Goal: Task Accomplishment & Management: Complete application form

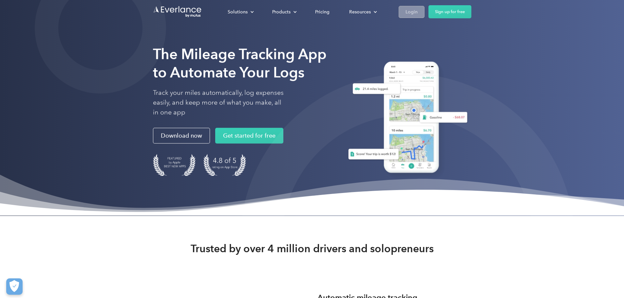
click at [425, 10] on link "Login" at bounding box center [412, 12] width 26 height 12
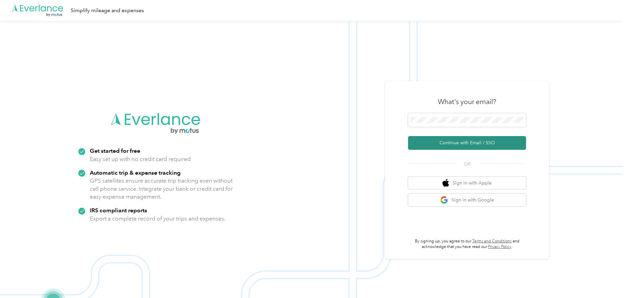
click at [470, 144] on button "Continue with Email / SSO" at bounding box center [467, 143] width 118 height 14
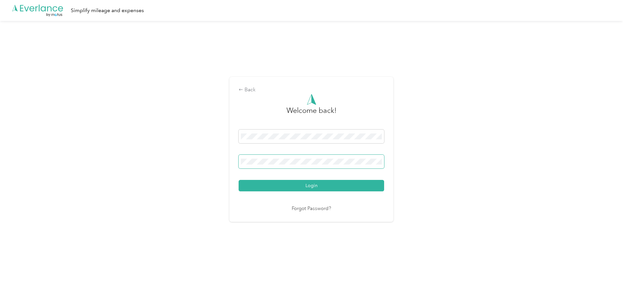
click at [238, 180] on button "Login" at bounding box center [310, 185] width 145 height 11
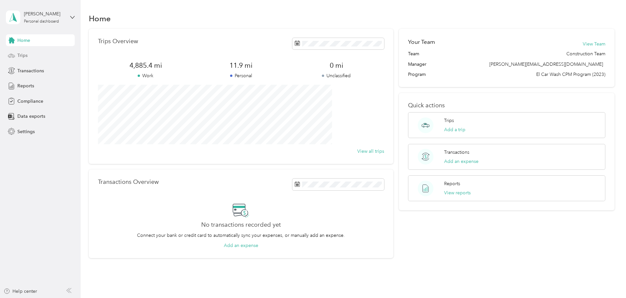
click at [18, 55] on span "Trips" at bounding box center [22, 55] width 10 height 7
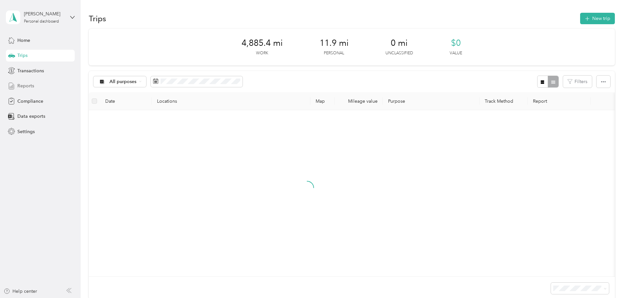
click at [27, 84] on span "Reports" at bounding box center [25, 86] width 17 height 7
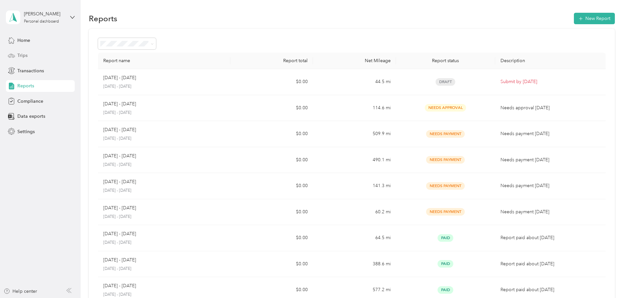
click at [24, 54] on span "Trips" at bounding box center [22, 55] width 10 height 7
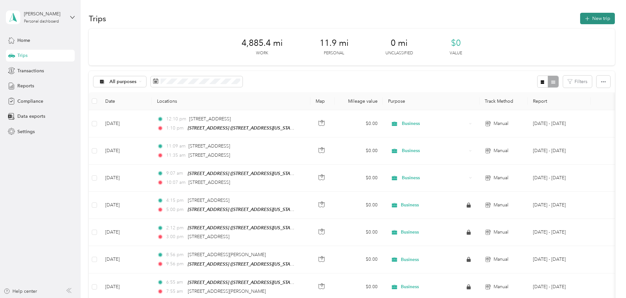
click at [580, 18] on button "New trip" at bounding box center [597, 18] width 35 height 11
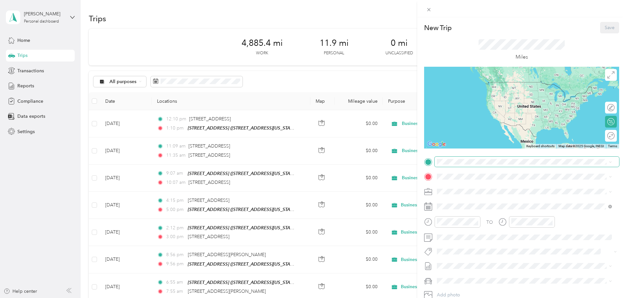
click at [487, 166] on span at bounding box center [526, 162] width 184 height 10
click at [484, 189] on div "10800 Crescent Lake Court, Clermont 10800 Crescent Lake Court, 34711, Clermont,…" at bounding box center [482, 192] width 66 height 14
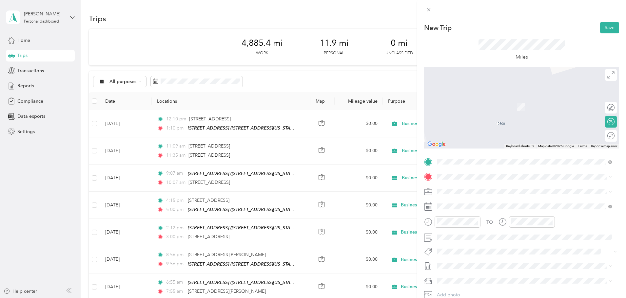
click at [478, 202] on span "4918 Okeechobee Boulevard West Palm Beach, Florida 33417, United States" at bounding box center [482, 200] width 66 height 6
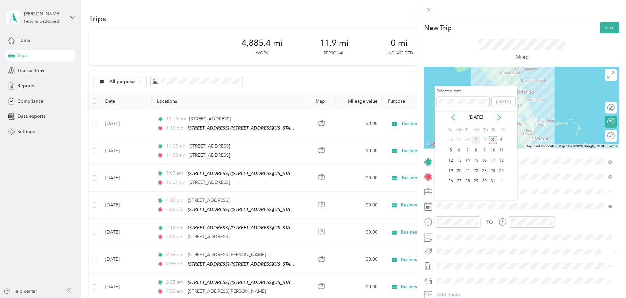
click at [477, 140] on div "1" at bounding box center [475, 140] width 9 height 8
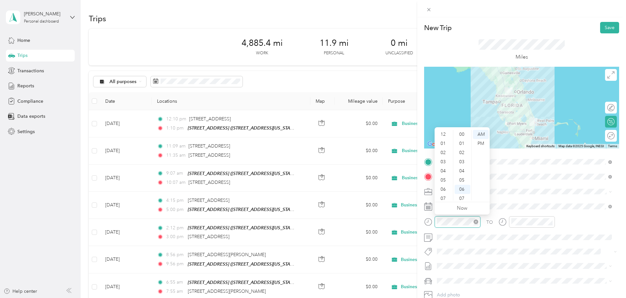
scroll to position [39, 0]
click at [443, 167] on div "08" at bounding box center [444, 168] width 16 height 9
click at [510, 222] on div at bounding box center [532, 222] width 46 height 11
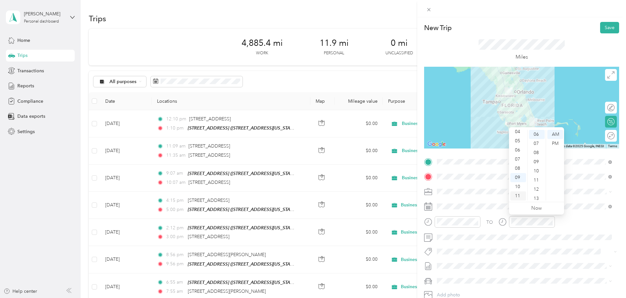
click at [515, 195] on div "11" at bounding box center [518, 196] width 16 height 9
click at [469, 270] on li "Ford Explorer" at bounding box center [524, 266] width 180 height 11
click at [603, 28] on button "Save" at bounding box center [609, 27] width 19 height 11
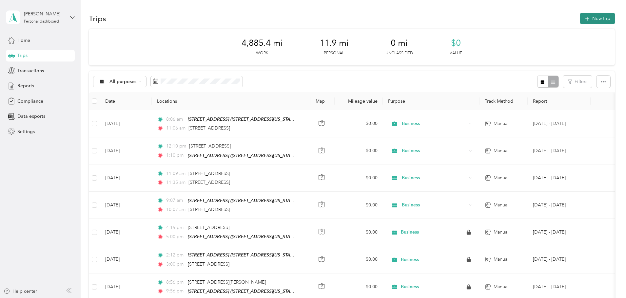
click at [580, 15] on button "New trip" at bounding box center [597, 18] width 35 height 11
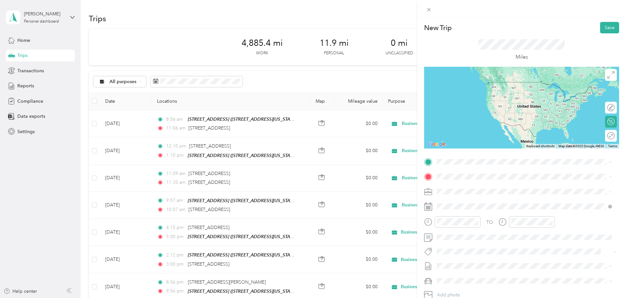
click at [475, 185] on span "4918 Okeechobee Boulevard West Palm Beach, Florida 33417, United States" at bounding box center [482, 182] width 66 height 6
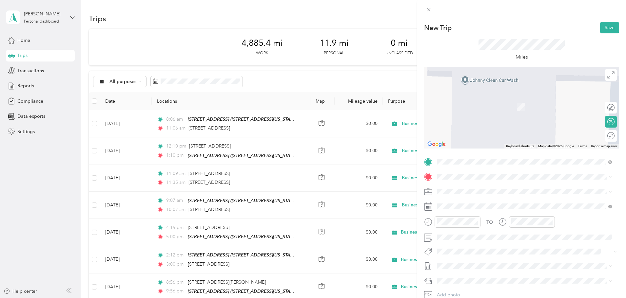
click at [457, 205] on div "Pines East 7781 Pines Boulevard, Pembroke Pines, 33024, Pembroke Pines, Florida…" at bounding box center [482, 203] width 66 height 14
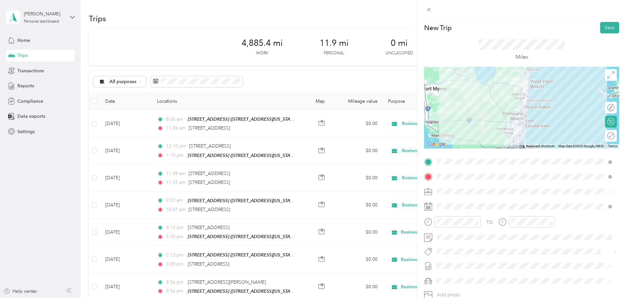
click at [524, 105] on div at bounding box center [521, 108] width 195 height 82
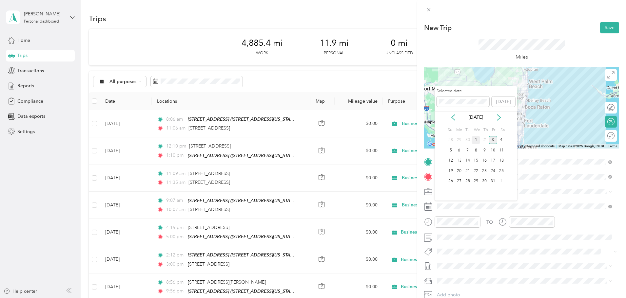
click at [475, 139] on div "1" at bounding box center [475, 140] width 9 height 8
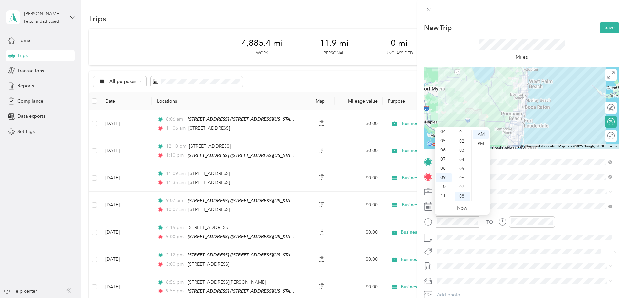
scroll to position [0, 0]
click at [445, 135] on div "12" at bounding box center [444, 134] width 16 height 9
click at [480, 142] on div "PM" at bounding box center [481, 143] width 16 height 9
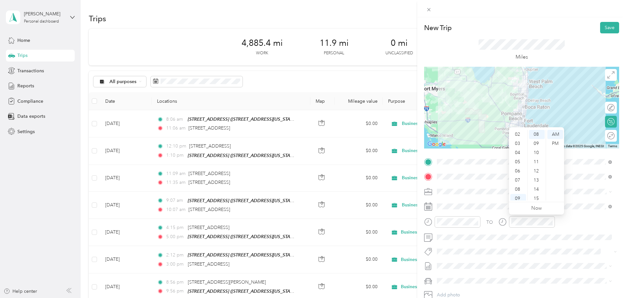
scroll to position [0, 0]
click at [520, 142] on div "01" at bounding box center [518, 143] width 16 height 9
click at [536, 200] on div "15" at bounding box center [537, 198] width 16 height 9
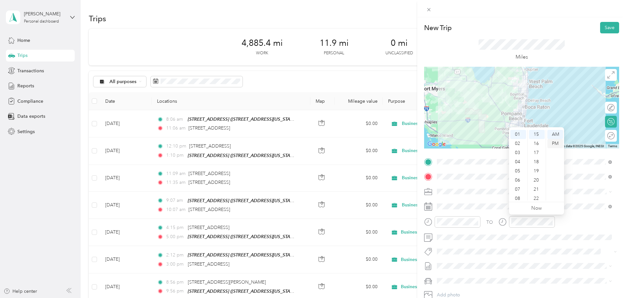
click at [555, 144] on div "PM" at bounding box center [555, 143] width 16 height 9
click at [457, 272] on li "Ford Explorer" at bounding box center [524, 266] width 180 height 11
click at [600, 28] on button "Save" at bounding box center [609, 27] width 19 height 11
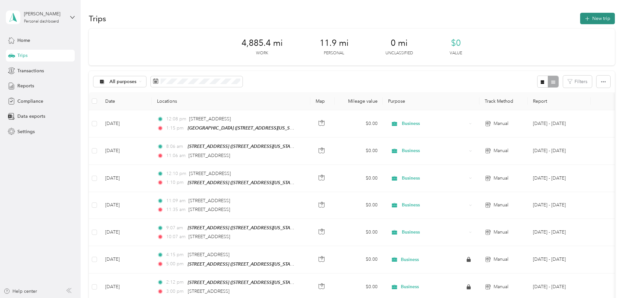
click at [580, 19] on button "New trip" at bounding box center [597, 18] width 35 height 11
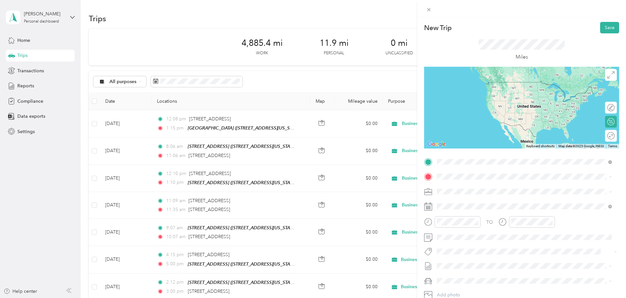
click at [461, 242] on div "Pines East 7781 Pines Boulevard, Pembroke Pines, 33024, Pembroke Pines, Florida…" at bounding box center [482, 238] width 66 height 14
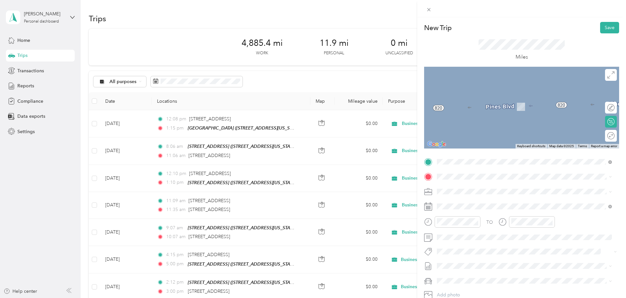
click at [464, 209] on div "TEAM Doral 2753 NW 87th Ave, 33142, Doral, FL" at bounding box center [488, 204] width 79 height 16
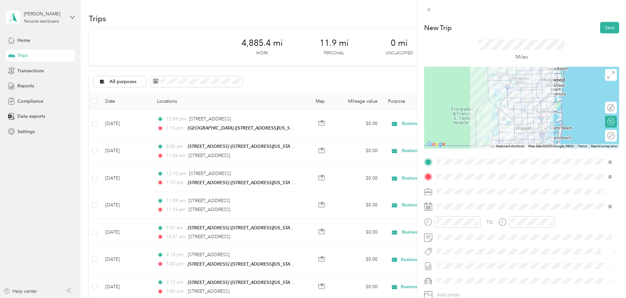
click at [496, 113] on div at bounding box center [521, 108] width 195 height 82
click at [495, 115] on div at bounding box center [521, 108] width 195 height 82
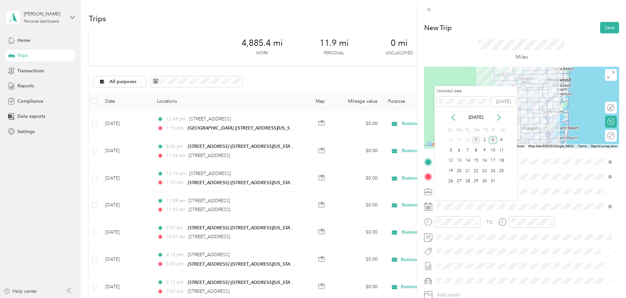
click at [477, 139] on div "1" at bounding box center [475, 140] width 9 height 8
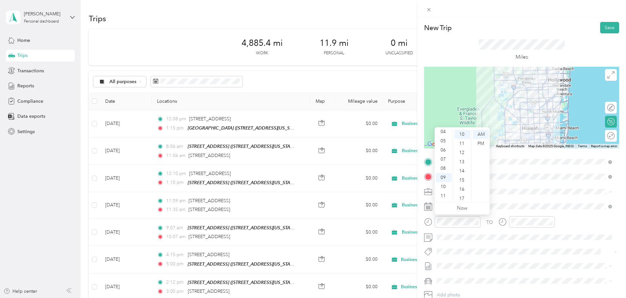
scroll to position [0, 0]
click at [445, 145] on div "01" at bounding box center [444, 143] width 16 height 9
click at [463, 146] on div "45" at bounding box center [462, 146] width 16 height 9
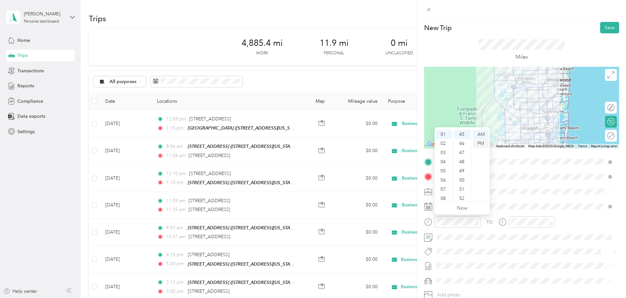
click at [478, 142] on div "PM" at bounding box center [481, 143] width 16 height 9
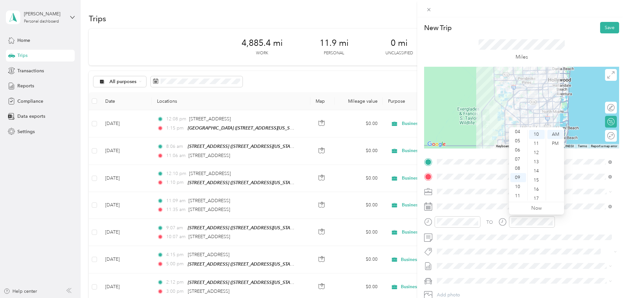
scroll to position [0, 0]
click at [518, 153] on div "02" at bounding box center [518, 152] width 16 height 9
click at [538, 198] on div "44" at bounding box center [537, 198] width 16 height 9
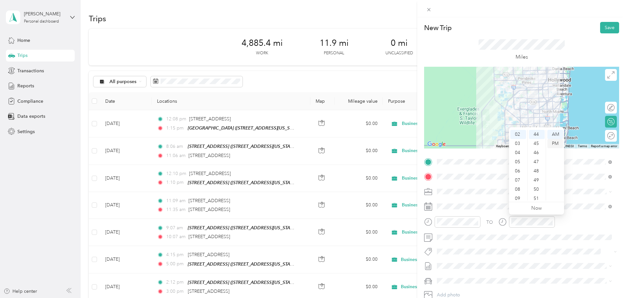
click at [555, 144] on div "PM" at bounding box center [555, 143] width 16 height 9
click at [458, 272] on li "Ford Explorer" at bounding box center [524, 269] width 180 height 11
click at [603, 24] on button "Save" at bounding box center [609, 27] width 19 height 11
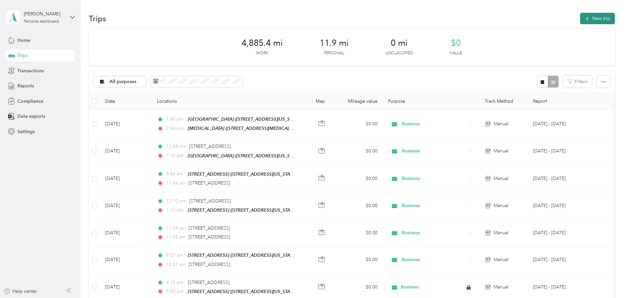
click at [580, 17] on button "New trip" at bounding box center [597, 18] width 35 height 11
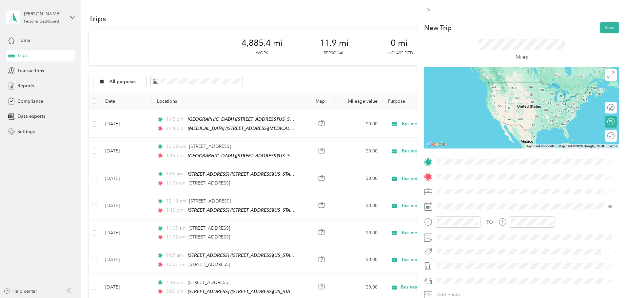
click at [473, 191] on div "TEAM Doral 2753 NW 87th Ave, 33142, Doral, FL" at bounding box center [488, 190] width 79 height 16
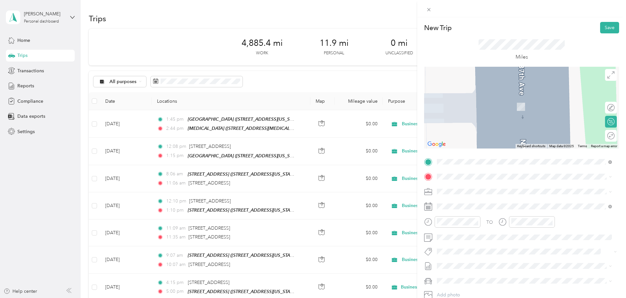
click at [463, 257] on div "Pines East 7781 Pines Boulevard, Pembroke Pines, 33024, Pembroke Pines, Florida…" at bounding box center [482, 251] width 66 height 14
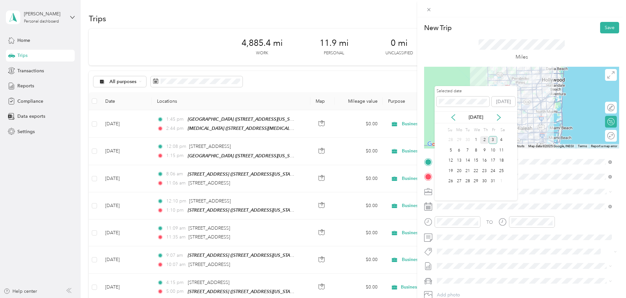
click at [485, 140] on div "2" at bounding box center [484, 140] width 9 height 8
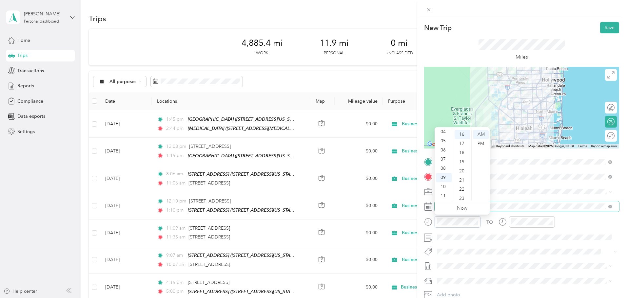
scroll to position [147, 0]
click at [443, 161] on div "07" at bounding box center [444, 159] width 16 height 9
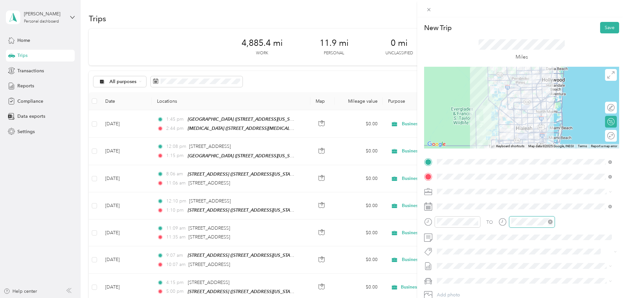
scroll to position [39, 0]
click at [523, 168] on div "08" at bounding box center [518, 168] width 16 height 9
click at [555, 134] on div "AM" at bounding box center [555, 134] width 16 height 9
click at [468, 271] on li "Ford Explorer" at bounding box center [524, 266] width 180 height 11
click at [522, 102] on div at bounding box center [521, 108] width 195 height 82
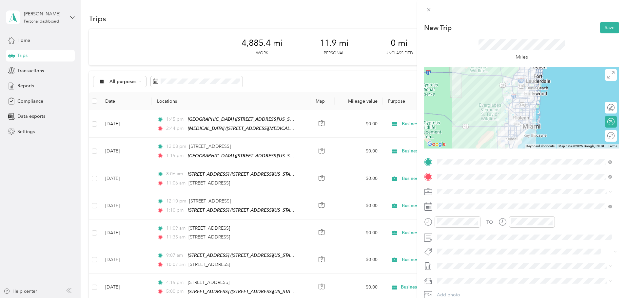
click at [505, 114] on div at bounding box center [521, 108] width 195 height 82
click at [604, 26] on button "Save" at bounding box center [609, 27] width 19 height 11
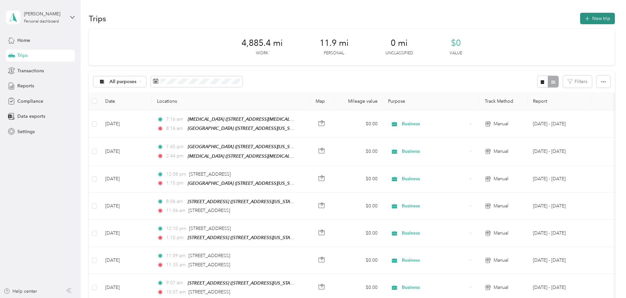
click at [580, 19] on button "New trip" at bounding box center [597, 18] width 35 height 11
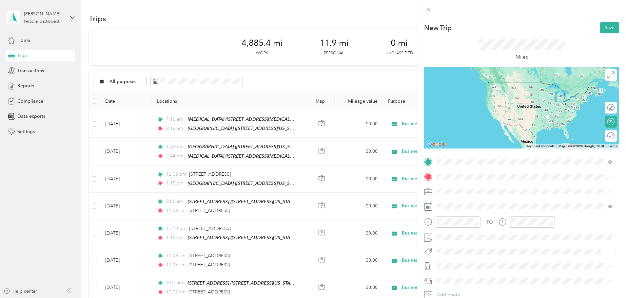
click at [458, 237] on strong "Pines East" at bounding box center [473, 234] width 49 height 6
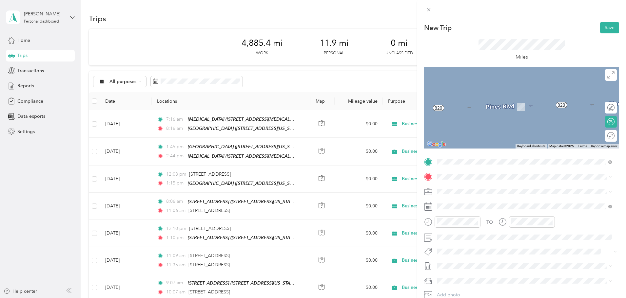
click at [480, 201] on div "4918 Okeechobee Boulevard West Palm Beach, Florida 33417, United States" at bounding box center [524, 197] width 170 height 9
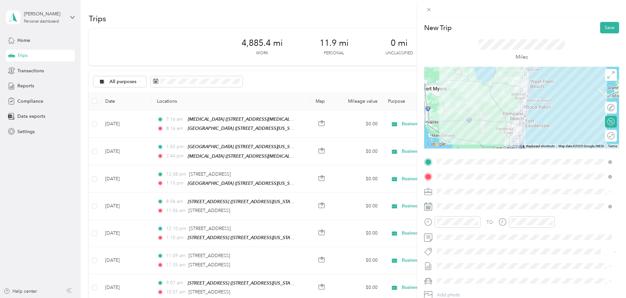
click at [524, 100] on div at bounding box center [521, 108] width 195 height 82
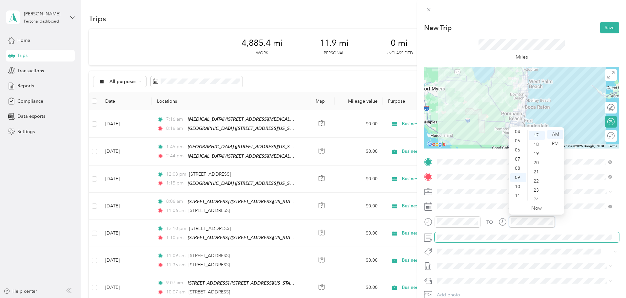
scroll to position [156, 0]
click at [519, 186] on div "10" at bounding box center [518, 186] width 16 height 9
click at [536, 191] on div "30" at bounding box center [537, 191] width 16 height 9
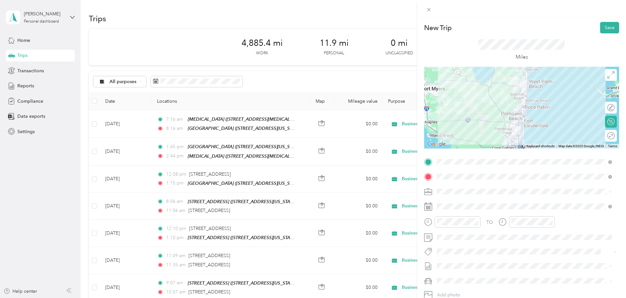
click at [452, 270] on li "Ford Explorer" at bounding box center [524, 266] width 180 height 11
click at [608, 29] on button "Save" at bounding box center [609, 27] width 19 height 11
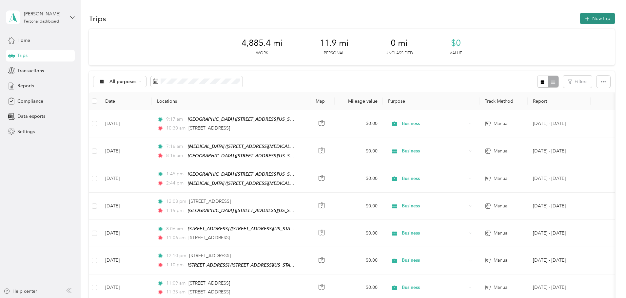
click at [583, 18] on icon "button" at bounding box center [587, 19] width 8 height 8
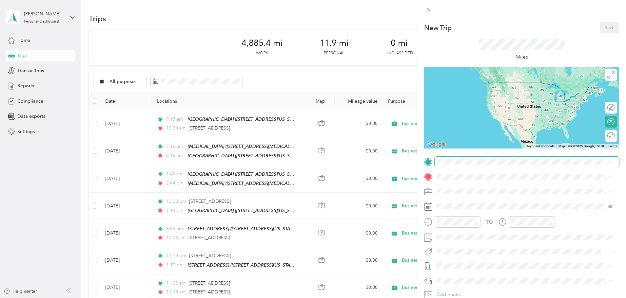
click at [477, 165] on span at bounding box center [526, 162] width 184 height 10
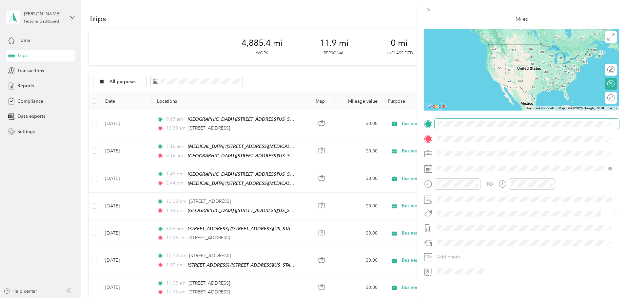
scroll to position [46, 0]
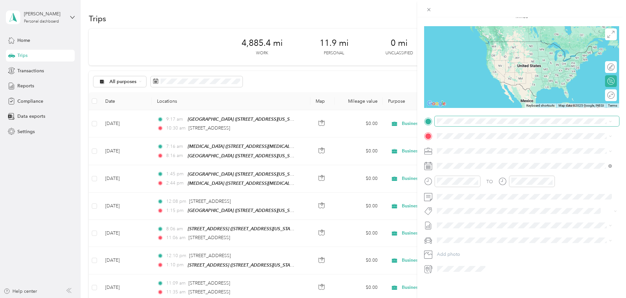
click at [466, 120] on span at bounding box center [526, 121] width 184 height 10
click at [480, 141] on div "4918 Okeechobee Boulevard West Palm Beach, Florida 33417, United States" at bounding box center [524, 136] width 170 height 9
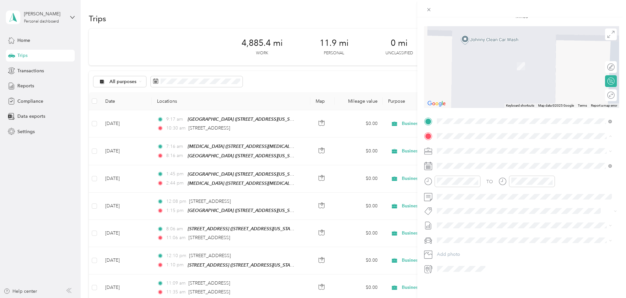
click at [476, 158] on div "10800 Crescent Lake Court, Clermont 10800 Crescent Lake Court, 34711, Clermont,…" at bounding box center [482, 161] width 66 height 14
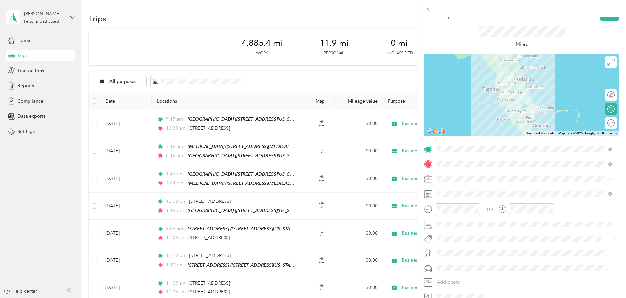
scroll to position [0, 0]
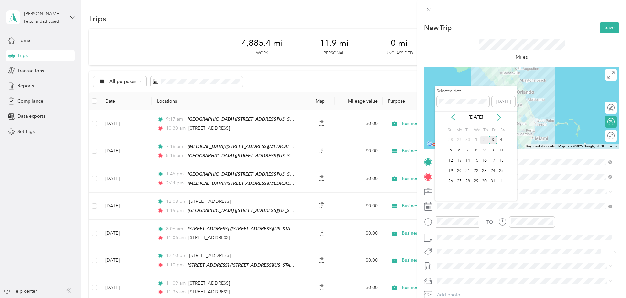
click at [485, 140] on div "2" at bounding box center [484, 140] width 9 height 8
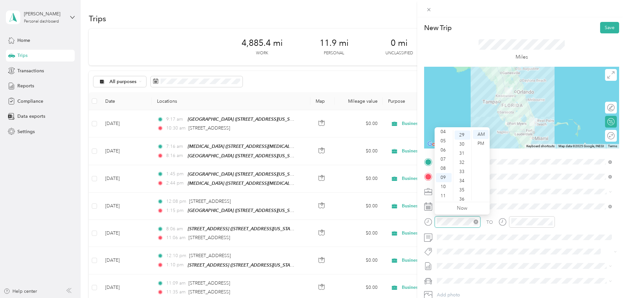
scroll to position [266, 0]
click at [444, 195] on div "11" at bounding box center [444, 196] width 16 height 9
click at [464, 173] on div "33" at bounding box center [462, 171] width 16 height 9
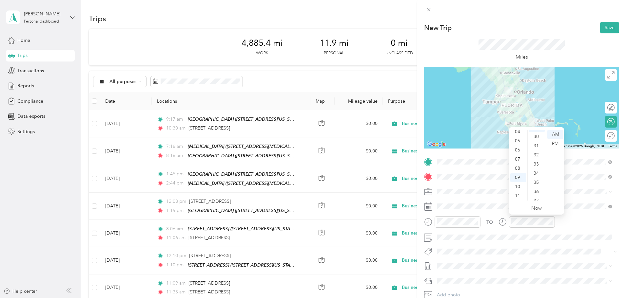
scroll to position [279, 0]
click at [545, 201] on div "12 01 02 03 04 05 06 07 08 09 10 11 00 01 02 03 04 05 06 07 08 09 10 11 12 13 1…" at bounding box center [536, 165] width 55 height 73
click at [539, 193] on div "37" at bounding box center [537, 194] width 16 height 9
click at [521, 154] on div "02" at bounding box center [518, 152] width 16 height 9
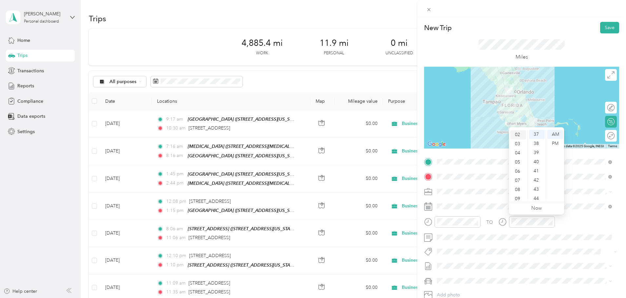
scroll to position [18, 0]
click at [556, 143] on div "PM" at bounding box center [555, 143] width 16 height 9
click at [459, 269] on div "Ford Explorer" at bounding box center [524, 266] width 170 height 7
click at [604, 27] on button "Save" at bounding box center [609, 27] width 19 height 11
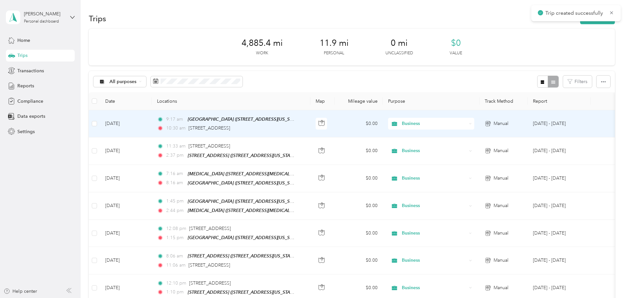
click at [152, 131] on td "Oct 3, 2025" at bounding box center [126, 123] width 52 height 27
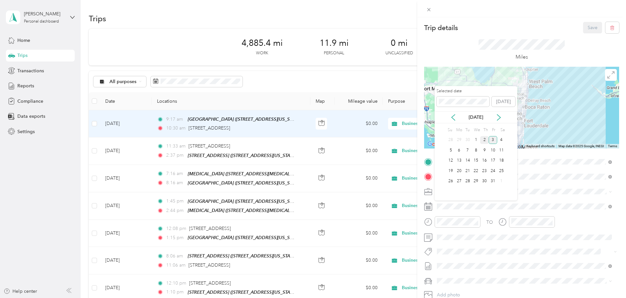
click at [485, 141] on div "2" at bounding box center [484, 140] width 9 height 8
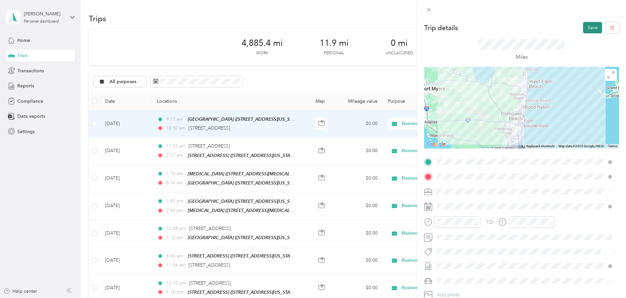
click at [591, 28] on button "Save" at bounding box center [592, 27] width 19 height 11
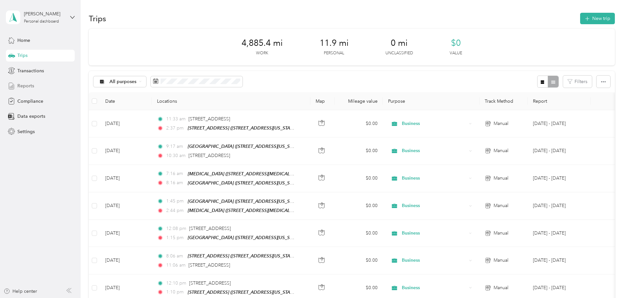
click at [27, 86] on span "Reports" at bounding box center [25, 86] width 17 height 7
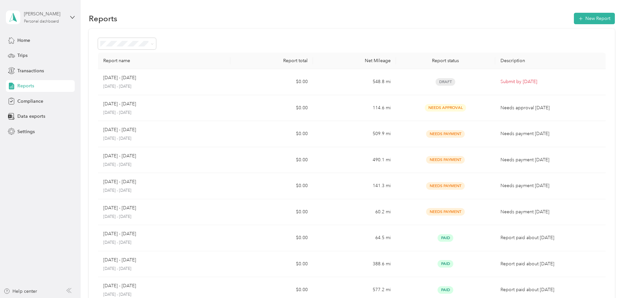
click at [37, 17] on div "Rob Spiak" at bounding box center [44, 13] width 41 height 7
click at [33, 52] on div "Log out" at bounding box center [24, 53] width 25 height 7
